Goal: Check status: Check status

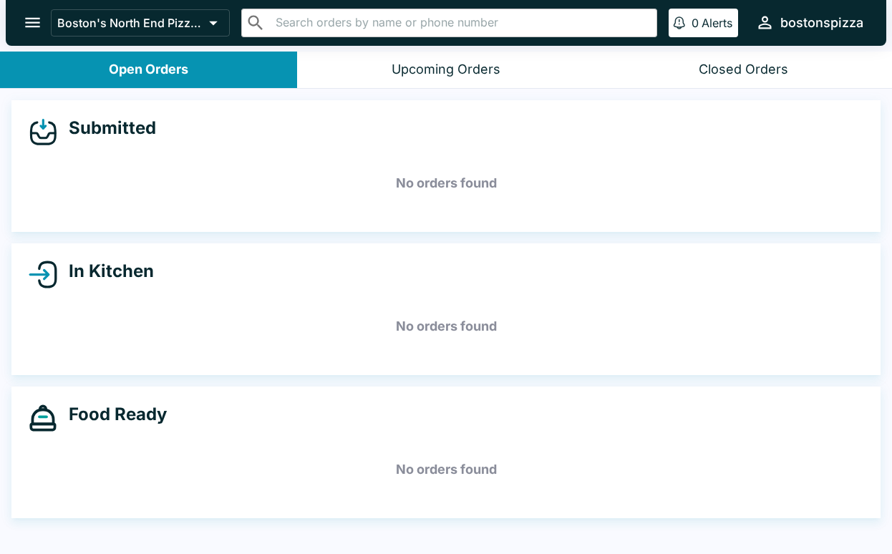
click at [809, 65] on button "Closed Orders" at bounding box center [743, 70] width 297 height 37
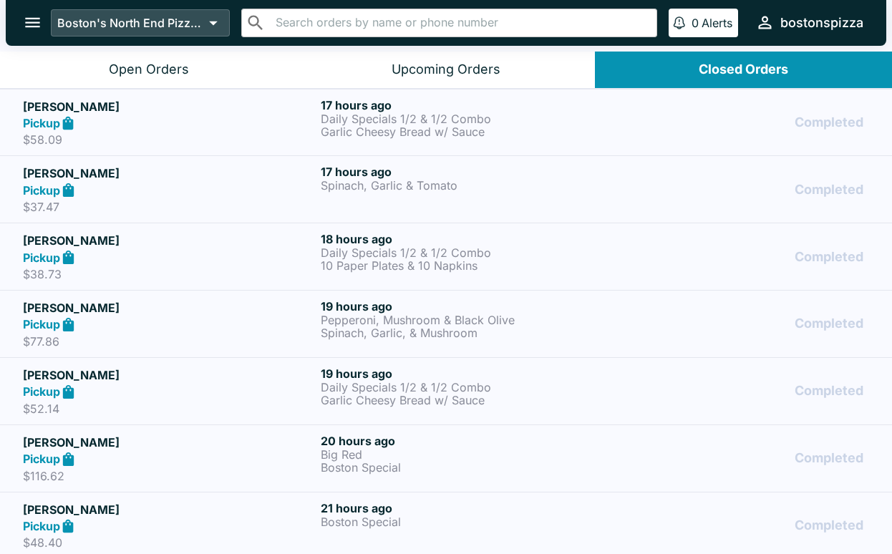
click at [220, 29] on icon at bounding box center [213, 23] width 20 height 20
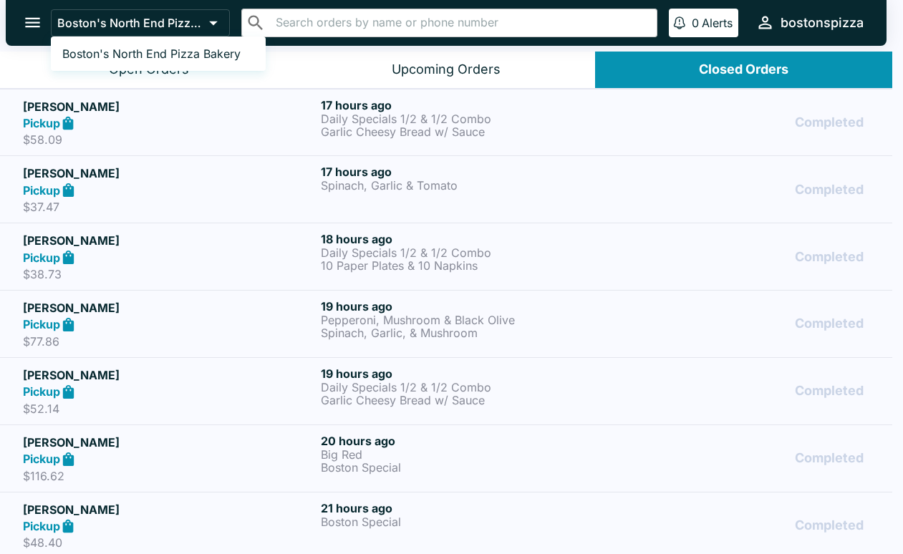
click at [29, 21] on div at bounding box center [451, 277] width 903 height 554
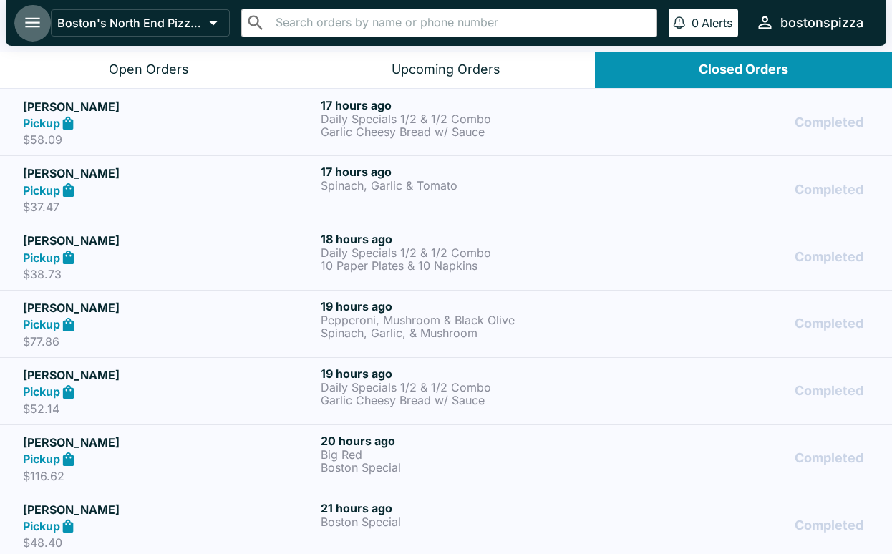
click at [32, 21] on icon "open drawer" at bounding box center [32, 22] width 19 height 19
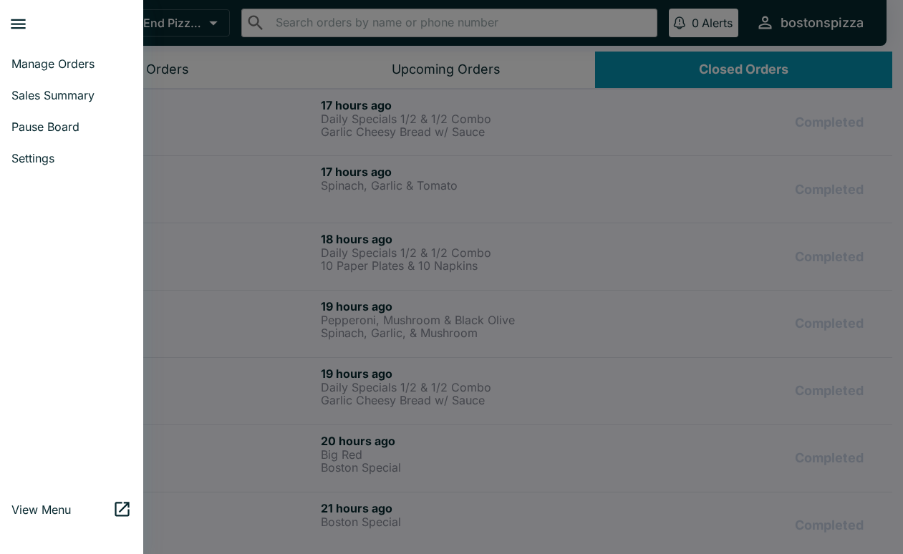
click at [818, 26] on div at bounding box center [451, 277] width 903 height 554
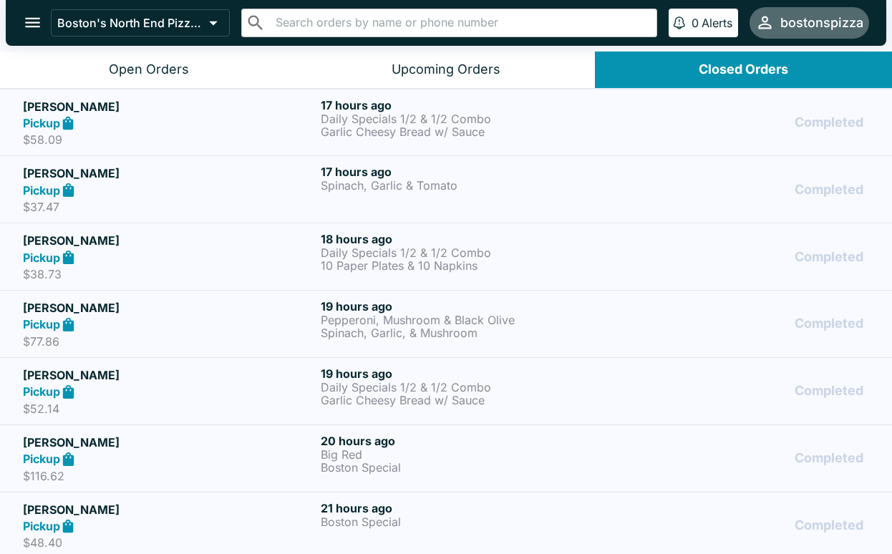
click at [816, 21] on div "bostonspizza" at bounding box center [821, 22] width 83 height 17
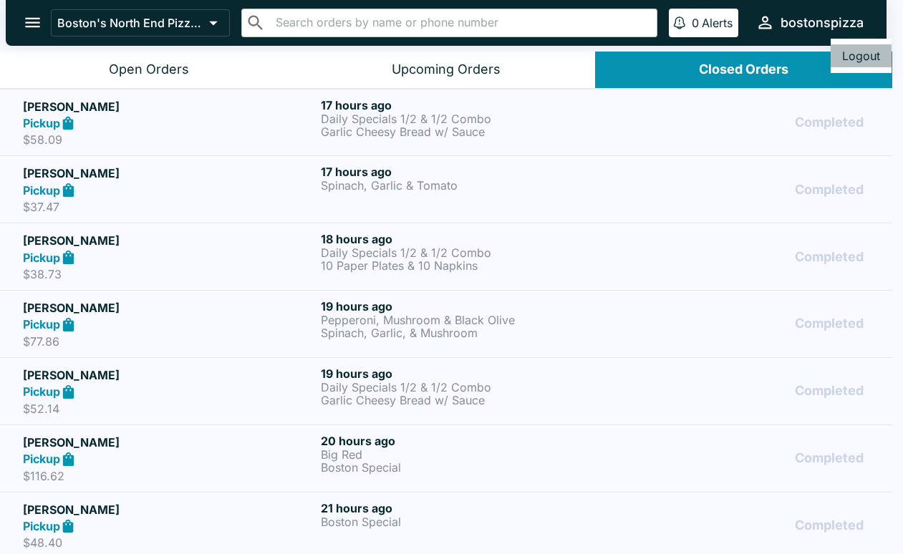
click at [869, 57] on button "Logout" at bounding box center [861, 55] width 61 height 23
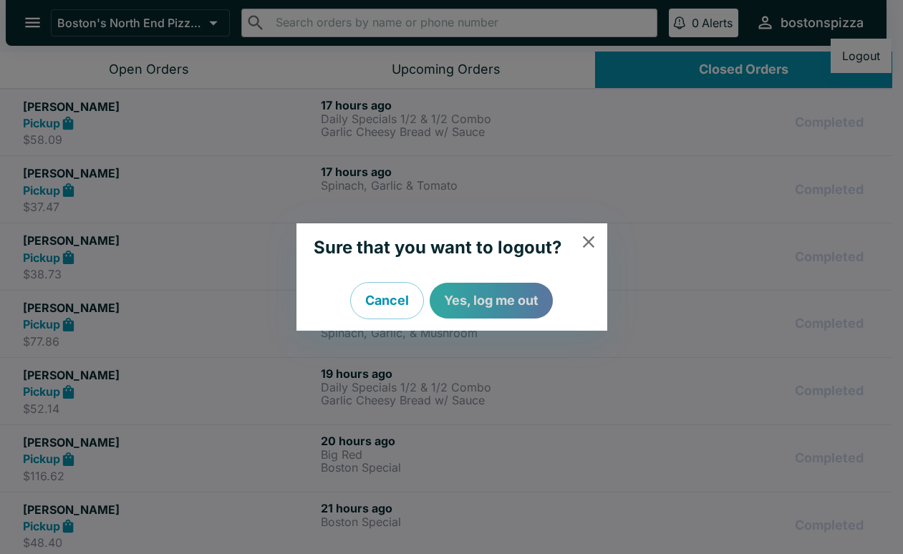
click at [519, 294] on button "Yes, log me out" at bounding box center [491, 301] width 123 height 36
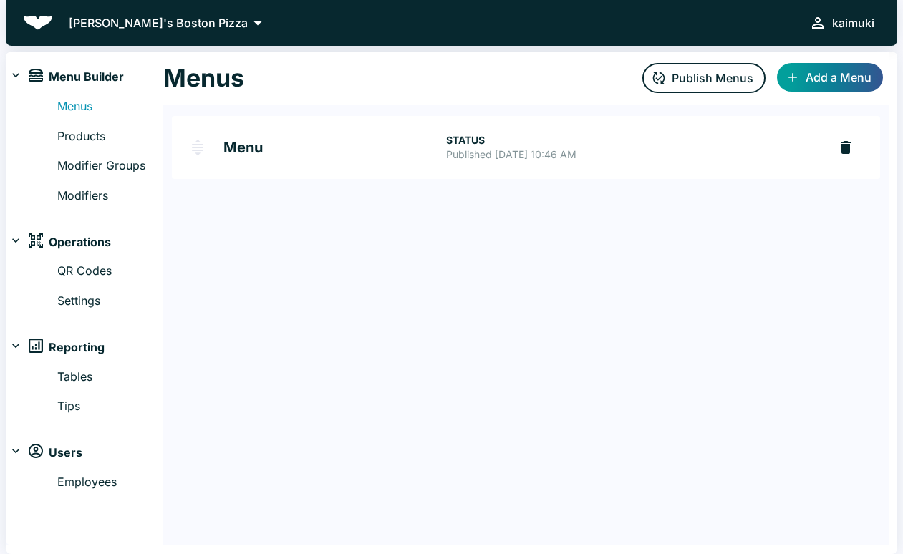
click at [36, 24] on img at bounding box center [38, 23] width 30 height 14
click at [51, 15] on div "Kaimuki's Boston Pizza kaimuki" at bounding box center [451, 23] width 891 height 46
click at [120, 26] on p "Kaimuki's Boston Pizza" at bounding box center [158, 22] width 179 height 17
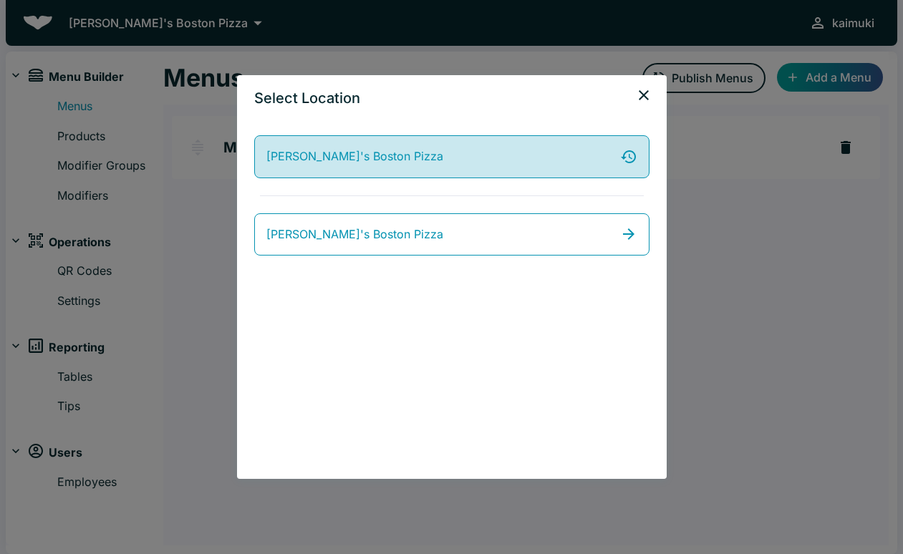
click at [334, 163] on span "Kaimuki's Boston Pizza" at bounding box center [354, 157] width 177 height 19
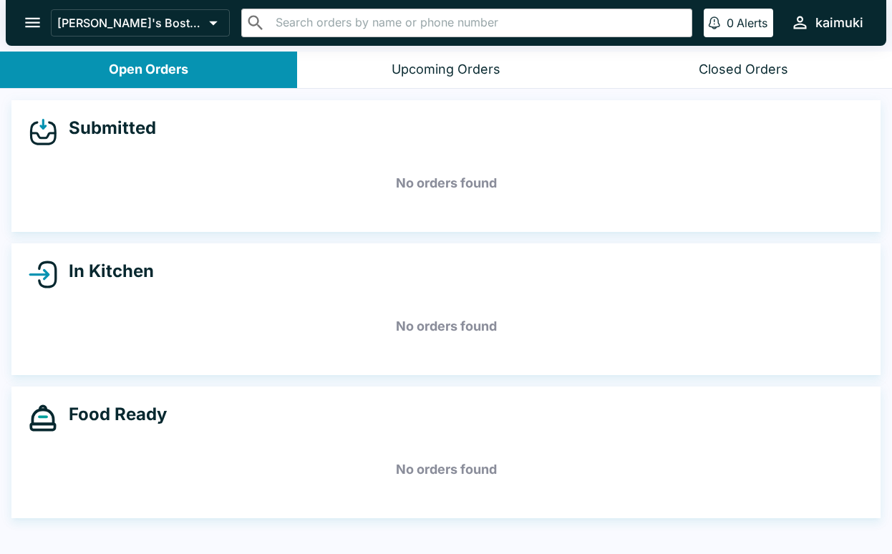
click at [35, 27] on icon "open drawer" at bounding box center [32, 23] width 15 height 10
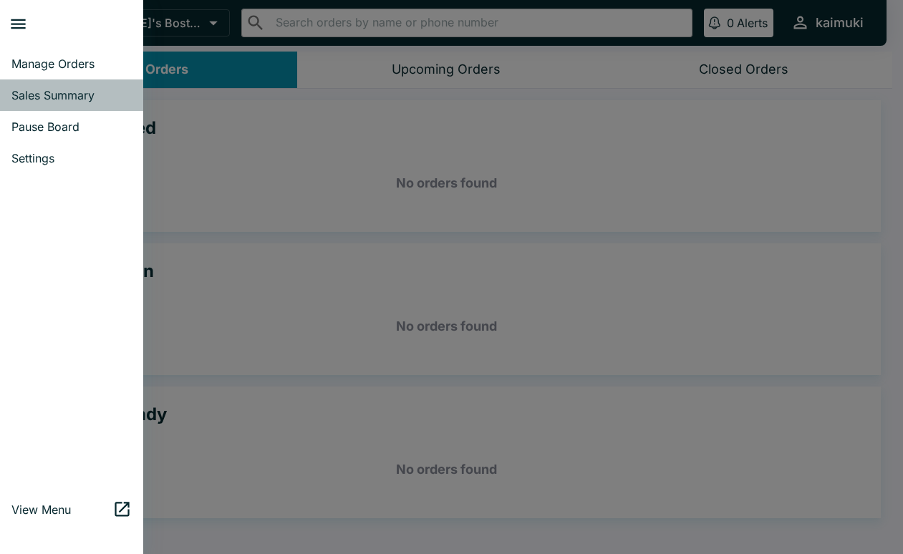
click at [46, 94] on span "Sales Summary" at bounding box center [71, 95] width 120 height 14
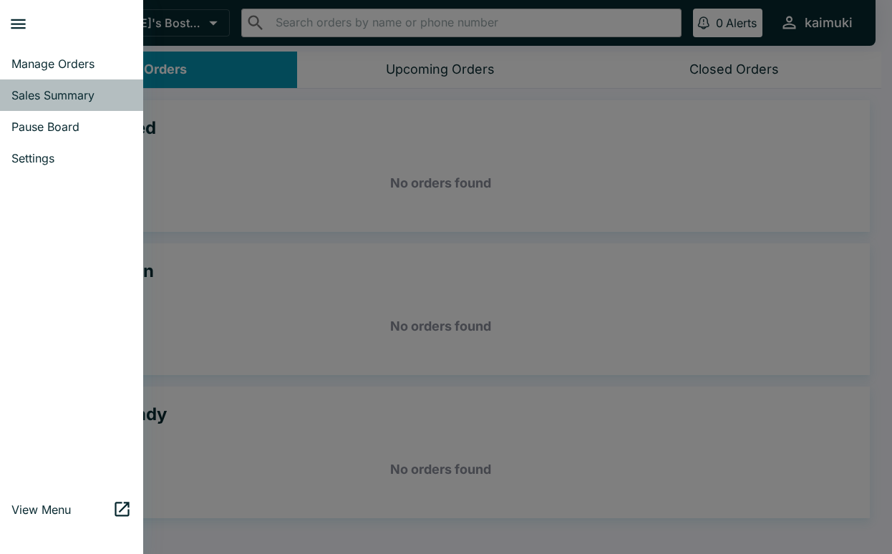
select select "03:00"
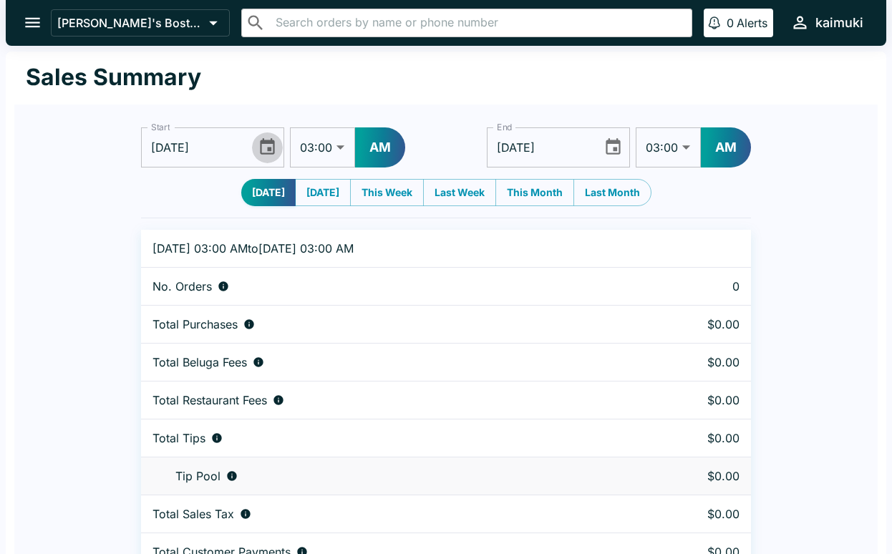
click at [268, 149] on icon "Choose date, selected date is Aug 12, 2025" at bounding box center [267, 146] width 15 height 16
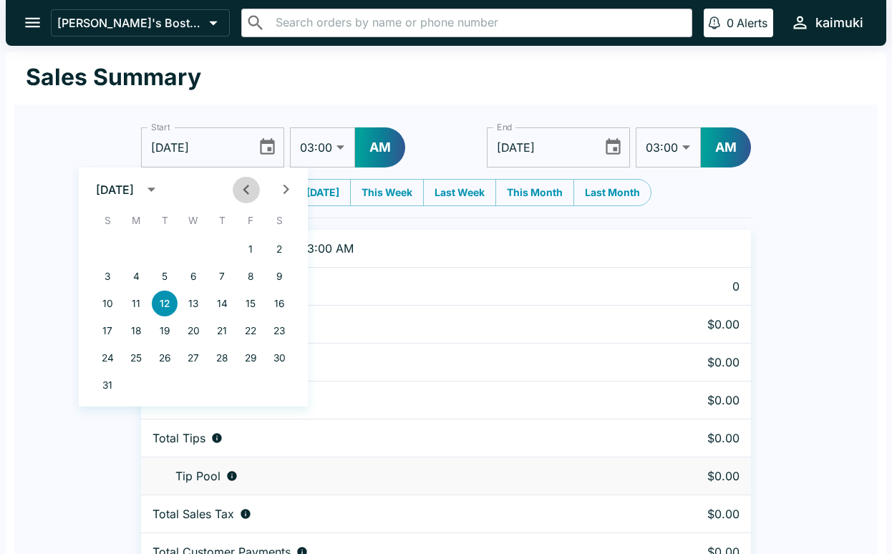
click at [241, 195] on icon "Previous month" at bounding box center [245, 189] width 19 height 19
click at [164, 247] on button "1" at bounding box center [165, 249] width 26 height 26
type input "07/01/2025"
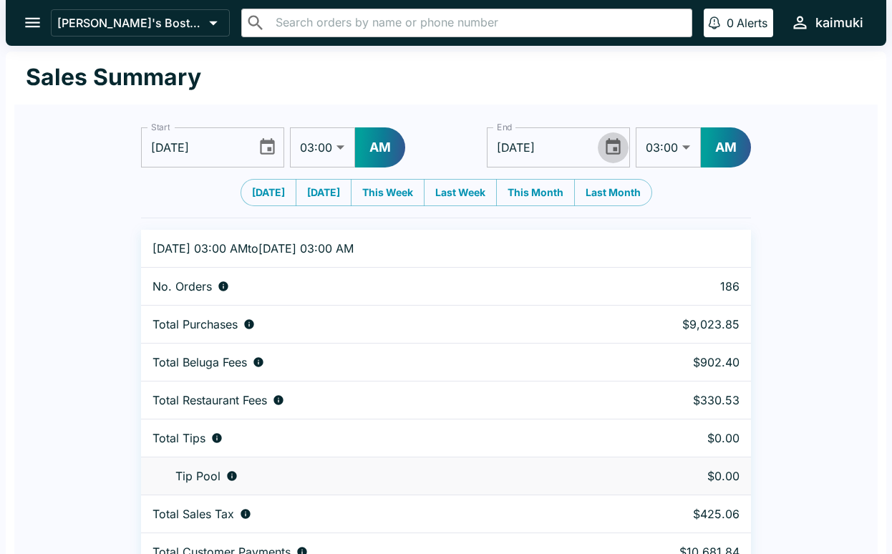
click at [616, 145] on icon "Choose date, selected date is Aug 13, 2025" at bounding box center [613, 146] width 19 height 19
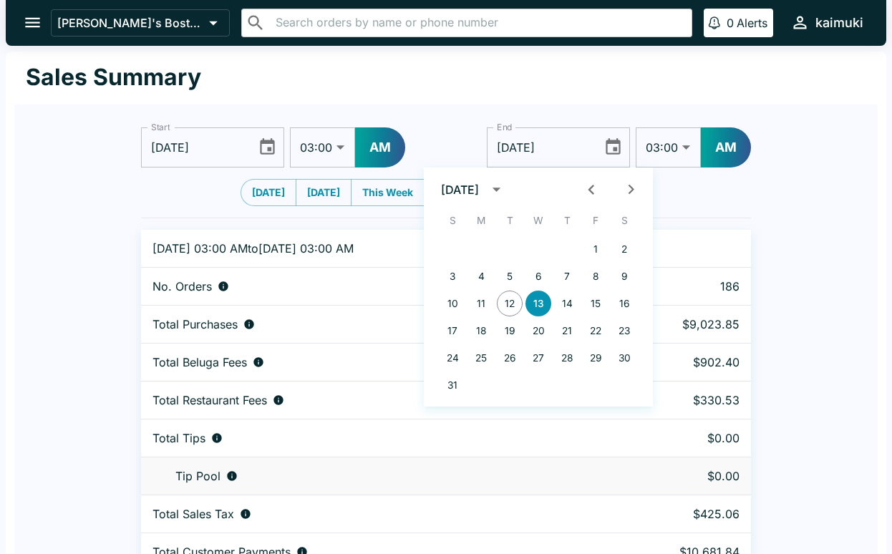
click at [601, 263] on div "1 2 3 4 5 6 7 8 9 10 11 12 13 14 15 16 17 18 19 20 21 22 23 24 25 26 27 28 29 3…" at bounding box center [538, 317] width 229 height 165
click at [596, 251] on button "1" at bounding box center [596, 249] width 26 height 26
type input "08/01/2025"
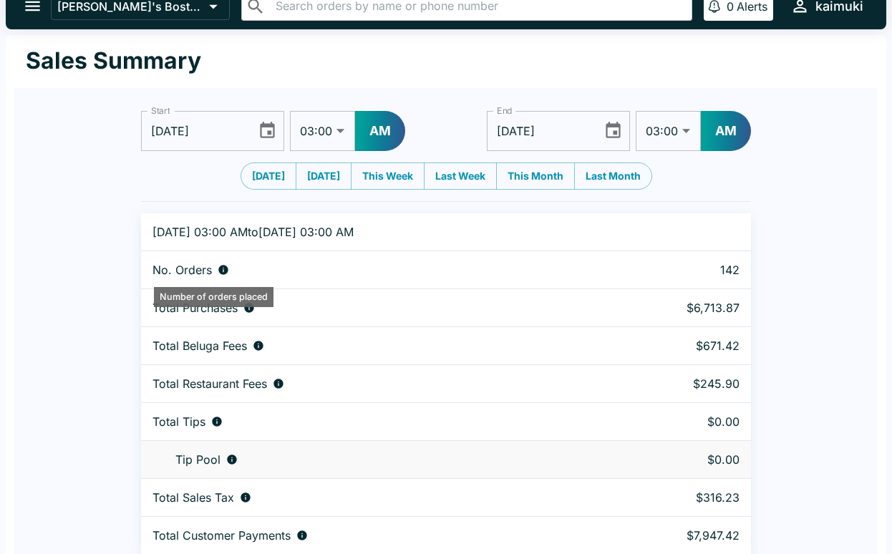
scroll to position [25, 0]
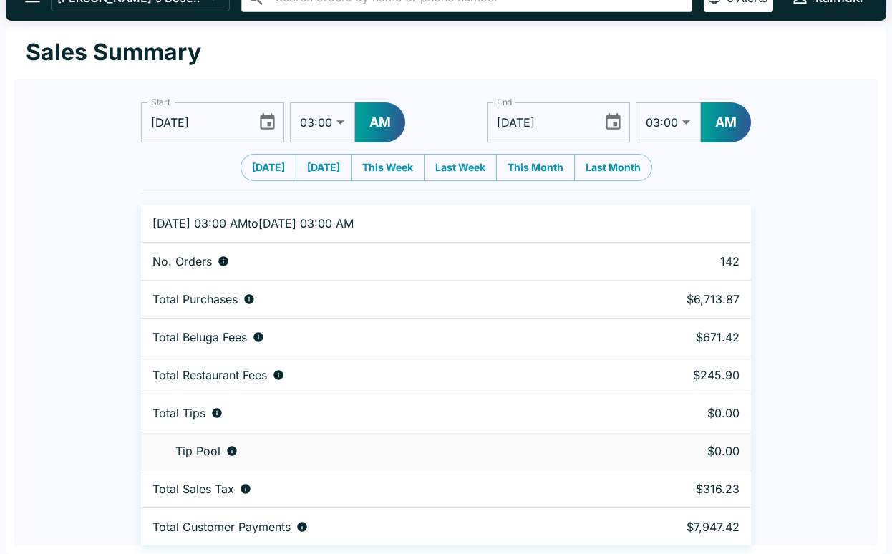
click at [786, 294] on div "Start 07/01/2025 Start 01:00 01:30 02:00 02:30 03:00 03:30 04:00 04:30 05:00 05…" at bounding box center [446, 312] width 864 height 466
